Goal: Task Accomplishment & Management: Use online tool/utility

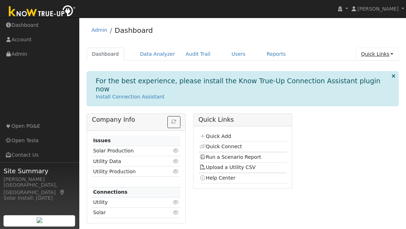
click at [373, 55] on link "Quick Links" at bounding box center [377, 54] width 43 height 13
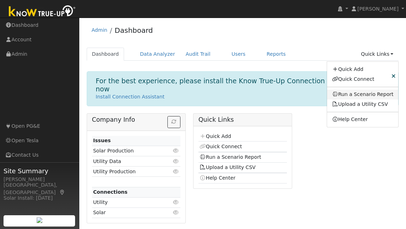
click at [355, 95] on link "Run a Scenario Report" at bounding box center [363, 95] width 72 height 10
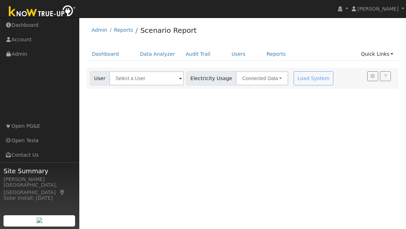
click at [179, 78] on span at bounding box center [180, 79] width 3 height 8
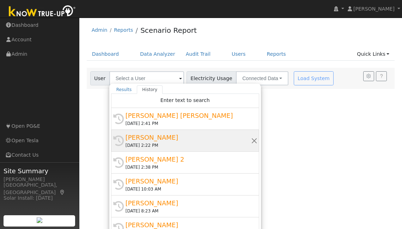
click at [165, 138] on div "[PERSON_NAME]" at bounding box center [189, 138] width 126 height 10
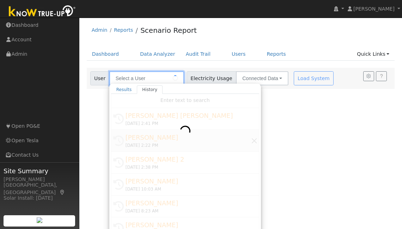
type input "[PERSON_NAME]"
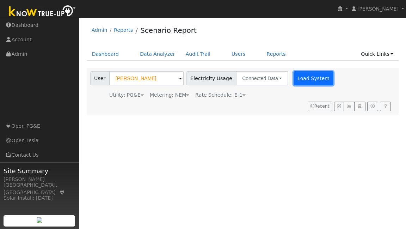
click at [310, 81] on button "Load System" at bounding box center [314, 78] width 40 height 14
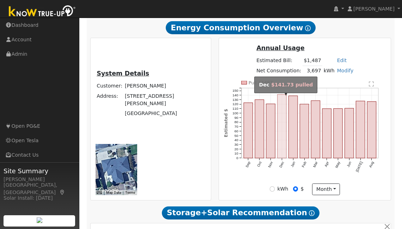
scroll to position [173, 0]
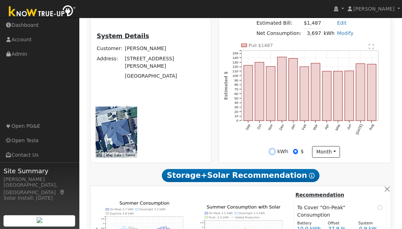
click at [273, 154] on input "kWh" at bounding box center [272, 151] width 5 height 5
radio input "true"
radio input "false"
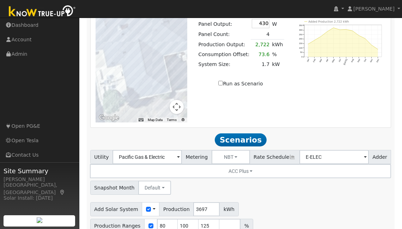
scroll to position [581, 0]
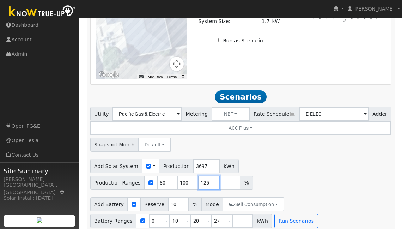
drag, startPoint x: 207, startPoint y: 177, endPoint x: 181, endPoint y: 174, distance: 26.7
click at [178, 176] on div "Production Ranges 80 100 125 %" at bounding box center [171, 183] width 163 height 14
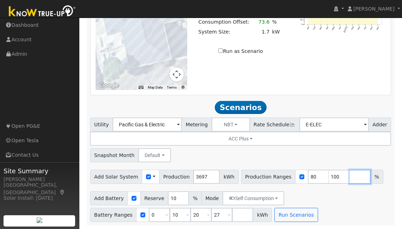
scroll to position [565, 0]
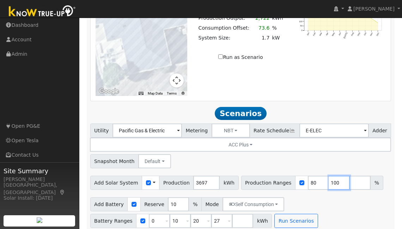
click at [329, 178] on input "100" at bounding box center [339, 183] width 21 height 14
type input "110"
drag, startPoint x: 311, startPoint y: 178, endPoint x: 303, endPoint y: 158, distance: 21.5
click at [293, 177] on div "Production Ranges 80 110 %" at bounding box center [312, 183] width 142 height 14
type input "110"
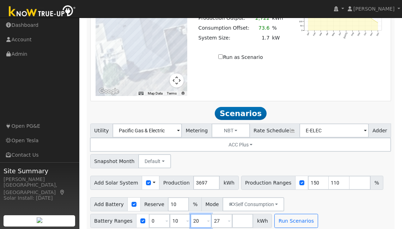
type input "150"
drag, startPoint x: 195, startPoint y: 213, endPoint x: 181, endPoint y: 209, distance: 15.3
click at [179, 214] on div "Battery Ranges 0 Overrides Reserve % Mode None None Self Consumption Peak Savin…" at bounding box center [181, 221] width 182 height 14
type input "5"
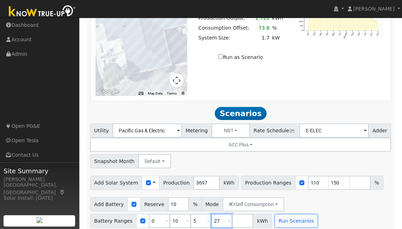
type input "10"
drag, startPoint x: 220, startPoint y: 213, endPoint x: 195, endPoint y: 212, distance: 25.0
click at [195, 214] on div "Battery Ranges 0 Overrides Reserve % Mode None None Self Consumption Peak Savin…" at bounding box center [181, 221] width 182 height 14
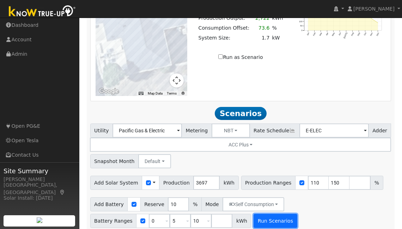
click at [275, 218] on button "Run Scenarios" at bounding box center [275, 221] width 43 height 14
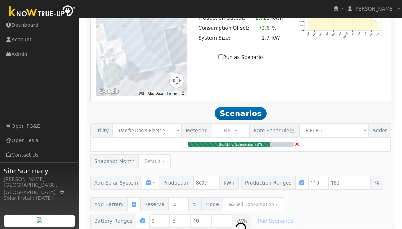
type input "2.7"
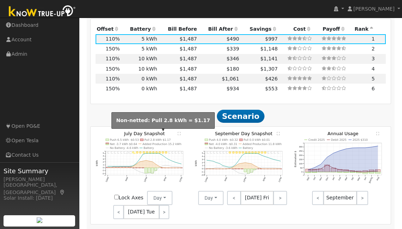
scroll to position [843, 0]
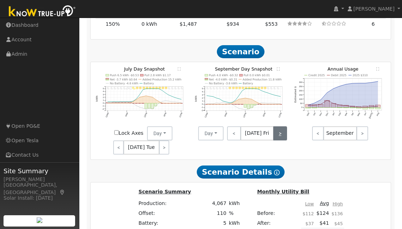
click at [283, 126] on link ">" at bounding box center [280, 133] width 14 height 14
click at [276, 129] on link ">" at bounding box center [280, 133] width 13 height 14
click at [276, 129] on link ">" at bounding box center [281, 133] width 12 height 14
click at [276, 129] on link ">" at bounding box center [280, 133] width 11 height 14
click at [276, 129] on link ">" at bounding box center [280, 133] width 12 height 14
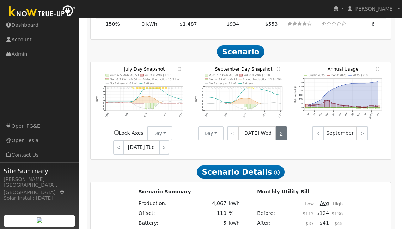
click at [276, 129] on link ">" at bounding box center [281, 133] width 11 height 14
click at [276, 129] on link ">" at bounding box center [281, 133] width 12 height 14
click at [276, 129] on link ">" at bounding box center [280, 133] width 14 height 14
click at [276, 129] on link ">" at bounding box center [280, 133] width 13 height 14
click at [276, 129] on link ">" at bounding box center [281, 133] width 12 height 14
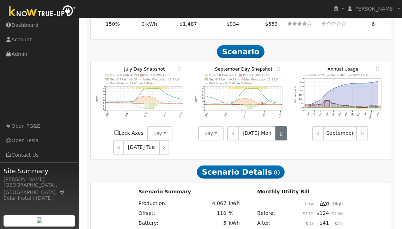
click at [276, 129] on link ">" at bounding box center [280, 133] width 11 height 14
click at [276, 129] on link ">" at bounding box center [280, 133] width 12 height 14
click at [276, 129] on link ">" at bounding box center [281, 133] width 11 height 14
click at [276, 129] on link ">" at bounding box center [281, 133] width 12 height 14
click at [276, 129] on link ">" at bounding box center [280, 133] width 14 height 14
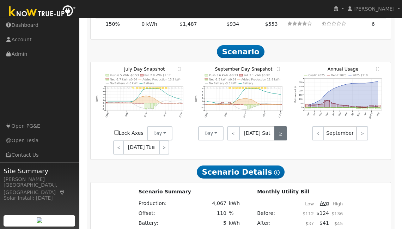
click at [276, 129] on link ">" at bounding box center [280, 133] width 13 height 14
click at [276, 129] on link ">" at bounding box center [281, 133] width 12 height 14
click at [276, 129] on div "< [DATE] Mon >" at bounding box center [255, 133] width 63 height 14
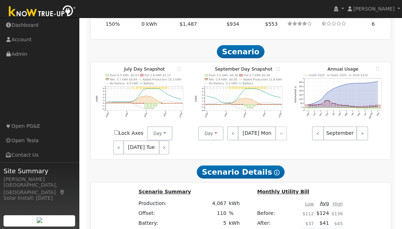
click at [279, 127] on div "< [DATE] Mon >" at bounding box center [255, 133] width 63 height 14
click at [235, 128] on link "<" at bounding box center [232, 133] width 11 height 14
click at [235, 128] on link "<" at bounding box center [233, 133] width 12 height 14
click at [235, 128] on link "<" at bounding box center [233, 133] width 13 height 14
click at [235, 128] on link "<" at bounding box center [234, 133] width 14 height 14
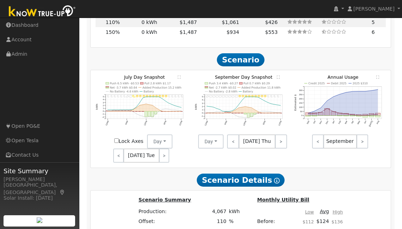
scroll to position [829, 0]
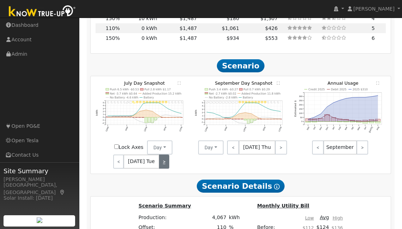
click at [164, 157] on link ">" at bounding box center [164, 161] width 11 height 14
click at [164, 157] on link ">" at bounding box center [165, 161] width 10 height 14
click at [164, 157] on link ">" at bounding box center [164, 161] width 10 height 14
click at [164, 157] on link ">" at bounding box center [164, 161] width 12 height 14
click at [164, 157] on link ">" at bounding box center [164, 161] width 11 height 14
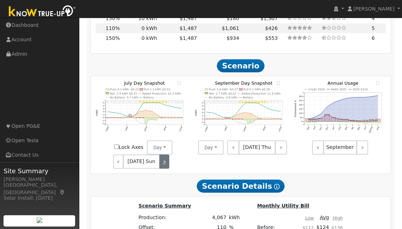
click at [164, 157] on link ">" at bounding box center [164, 161] width 10 height 14
click at [164, 156] on link ">" at bounding box center [165, 161] width 10 height 14
click at [164, 156] on link ">" at bounding box center [164, 161] width 11 height 14
click at [164, 156] on link ">" at bounding box center [165, 161] width 10 height 14
click at [164, 156] on link ">" at bounding box center [164, 161] width 10 height 14
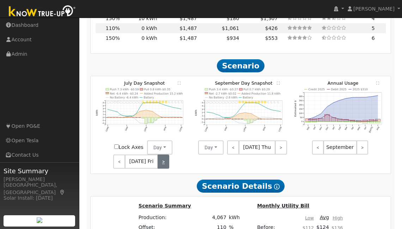
click at [164, 156] on link ">" at bounding box center [164, 161] width 12 height 14
click at [164, 156] on link ">" at bounding box center [164, 161] width 11 height 14
click at [120, 158] on link "<" at bounding box center [118, 161] width 10 height 14
click at [165, 154] on link ">" at bounding box center [164, 161] width 11 height 14
click at [165, 154] on link ">" at bounding box center [164, 161] width 10 height 14
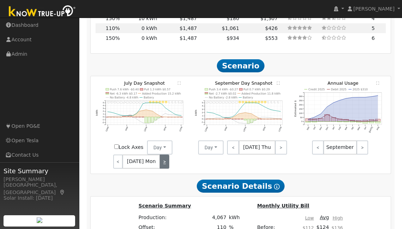
click at [165, 154] on link ">" at bounding box center [165, 161] width 10 height 14
